Goal: Obtain resource: Download file/media

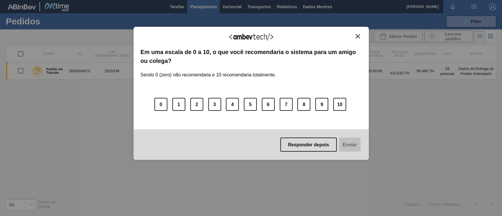
click at [356, 38] on img "Fechar" at bounding box center [357, 36] width 4 height 4
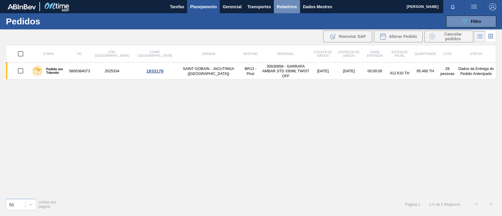
click at [285, 7] on font "Relatórios" at bounding box center [286, 6] width 20 height 5
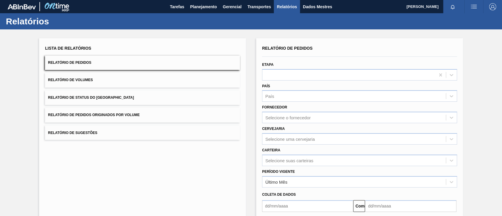
click at [129, 114] on font "Relatório de Pedidos Originados por Volume" at bounding box center [94, 115] width 92 height 4
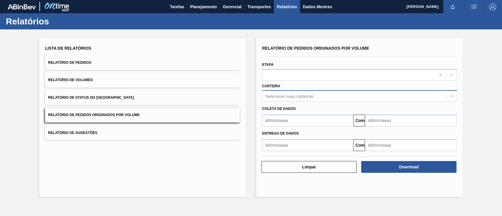
click at [286, 97] on font "Selecione suas carteiras" at bounding box center [289, 96] width 48 height 5
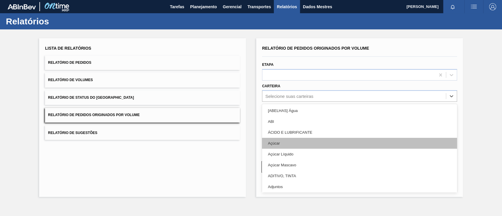
click at [274, 141] on font "Açúcar" at bounding box center [274, 143] width 12 height 4
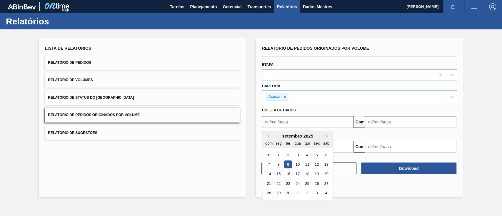
click at [293, 116] on input "text" at bounding box center [307, 122] width 91 height 12
click at [269, 164] on font "7" at bounding box center [269, 164] width 2 height 4
type input "[DATE]"
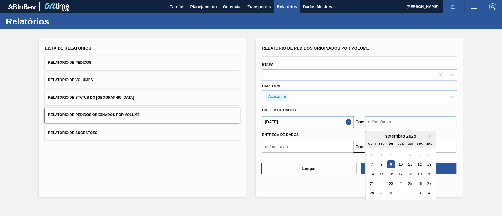
click at [393, 125] on input "text" at bounding box center [410, 122] width 91 height 12
click at [409, 164] on font "11" at bounding box center [410, 164] width 4 height 4
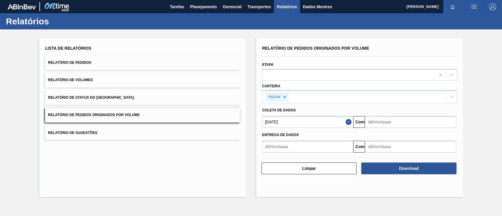
type input "[DATE]"
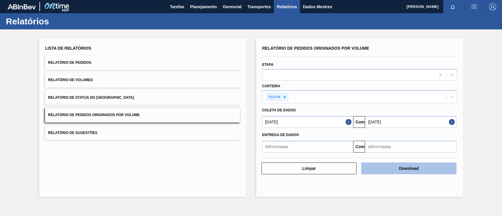
click at [418, 170] on font "Download" at bounding box center [409, 168] width 20 height 5
